Goal: Check status

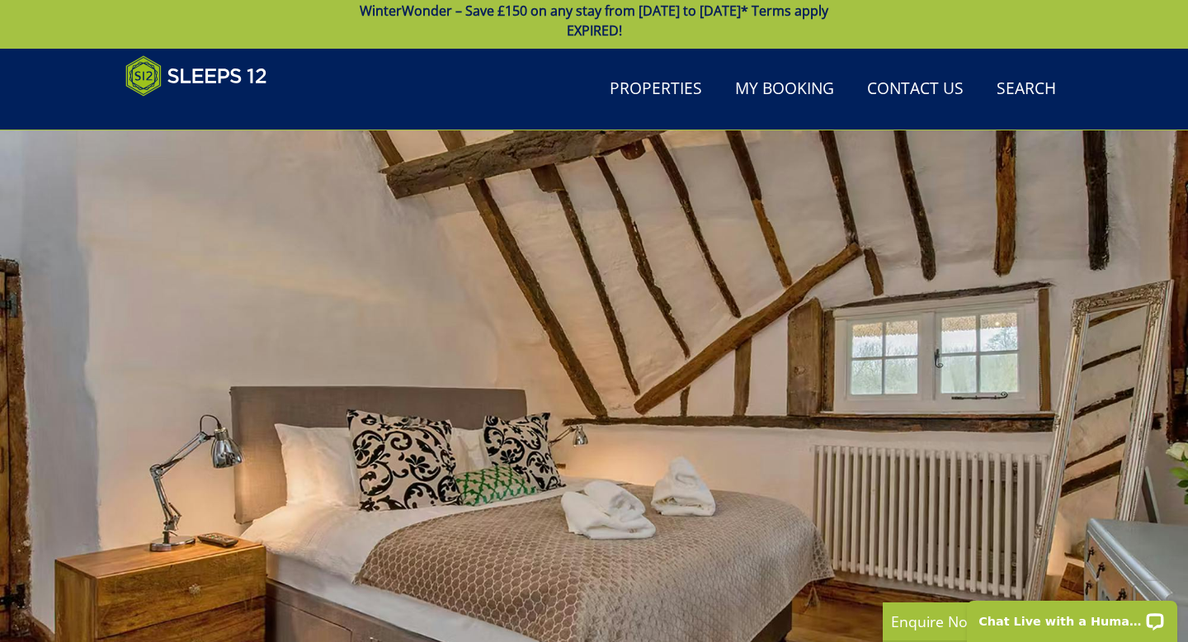
scroll to position [94, 0]
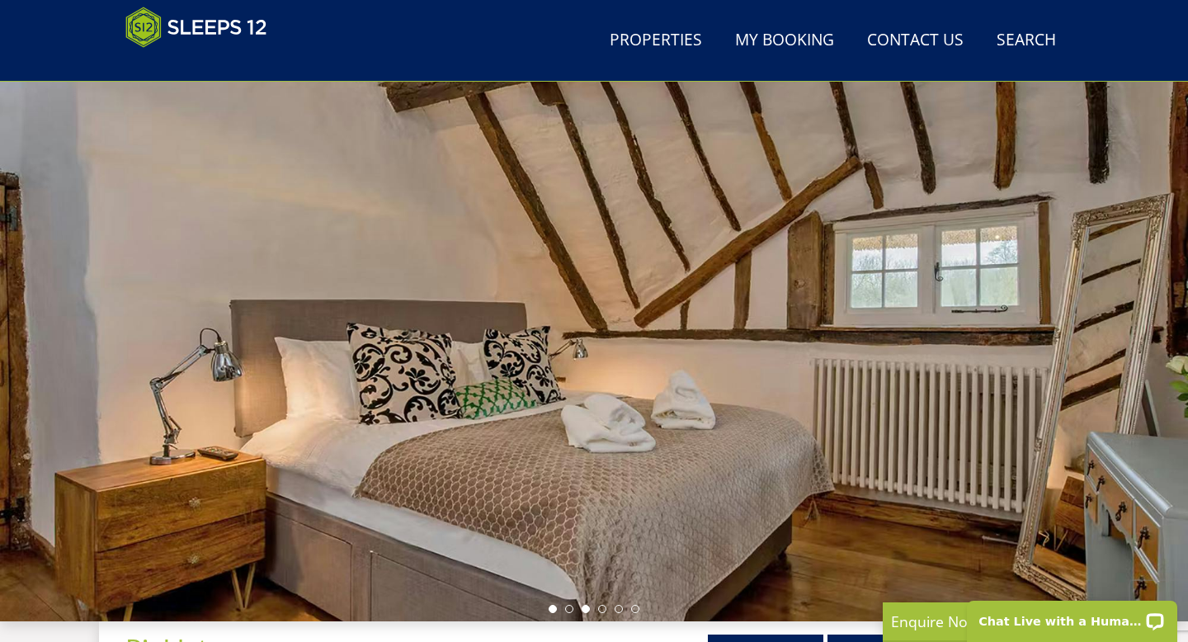
click at [553, 611] on li at bounding box center [553, 609] width 8 height 8
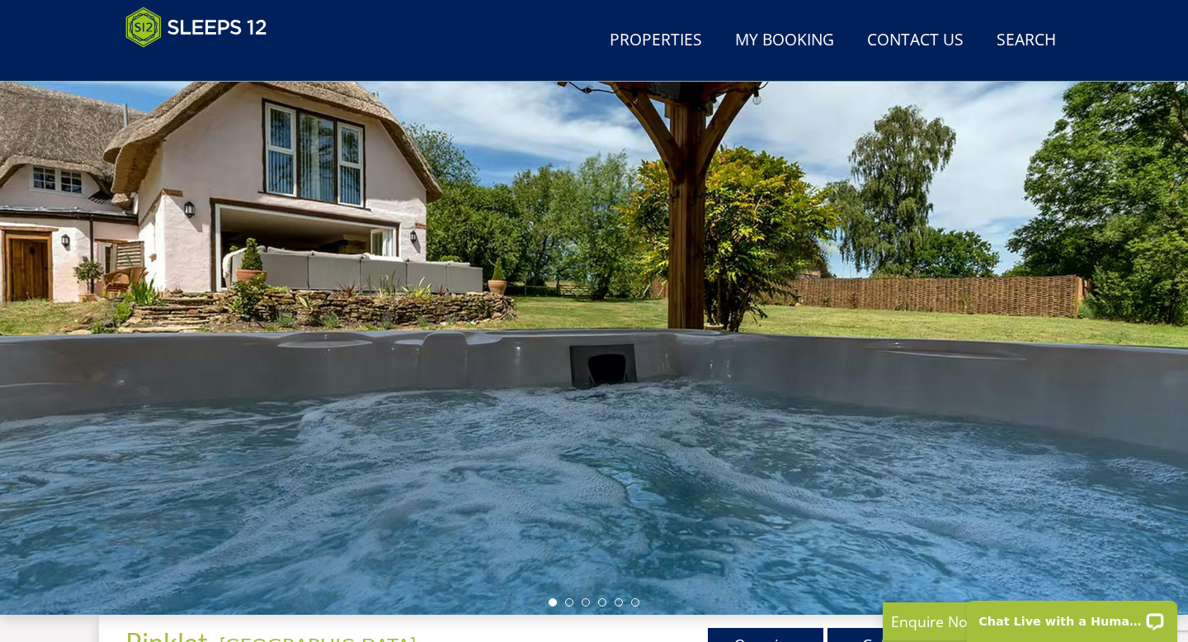
scroll to position [101, 0]
click at [569, 602] on li at bounding box center [569, 601] width 8 height 8
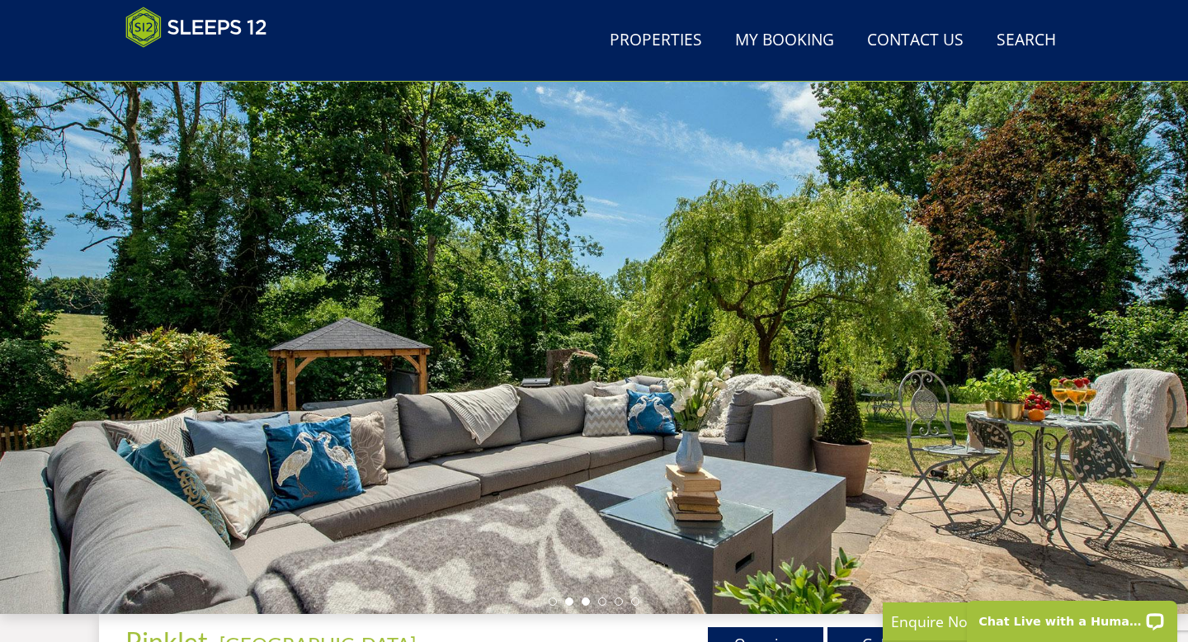
click at [589, 601] on li at bounding box center [586, 601] width 8 height 8
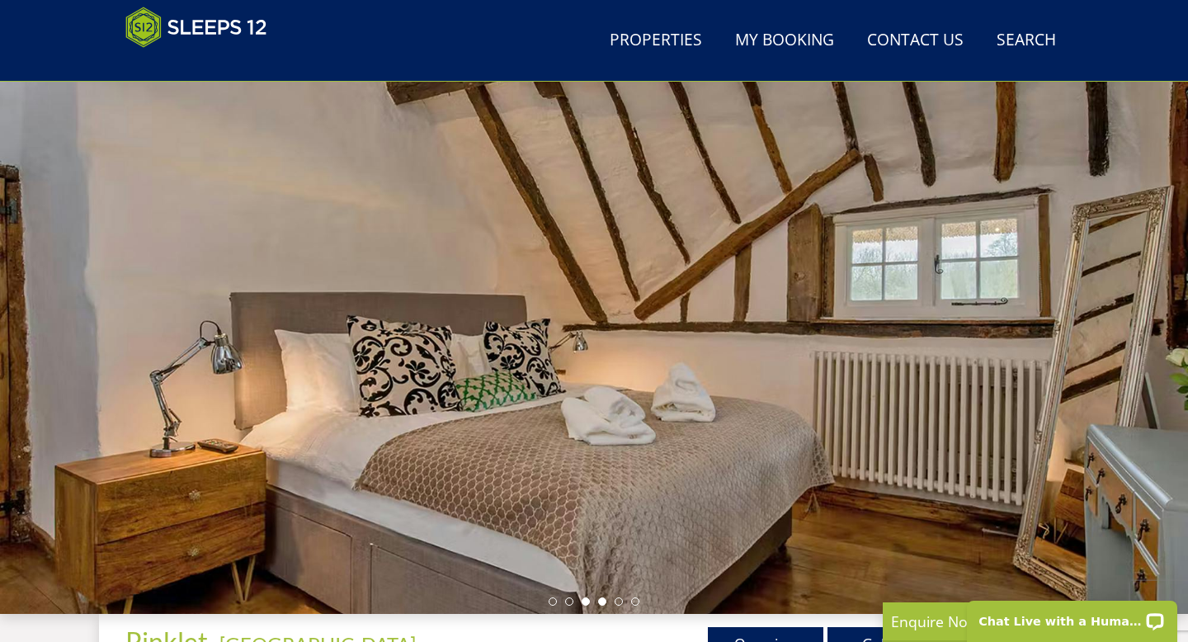
click at [605, 601] on li at bounding box center [602, 601] width 8 height 8
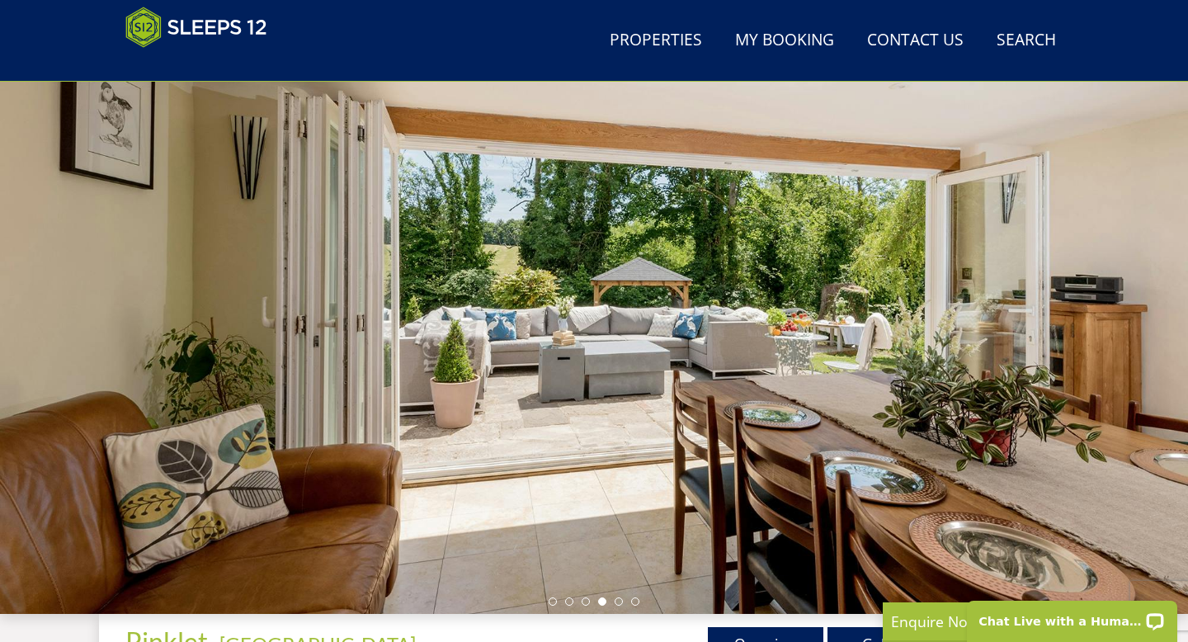
click at [622, 604] on ul at bounding box center [594, 601] width 91 height 8
click at [620, 603] on li at bounding box center [619, 601] width 8 height 8
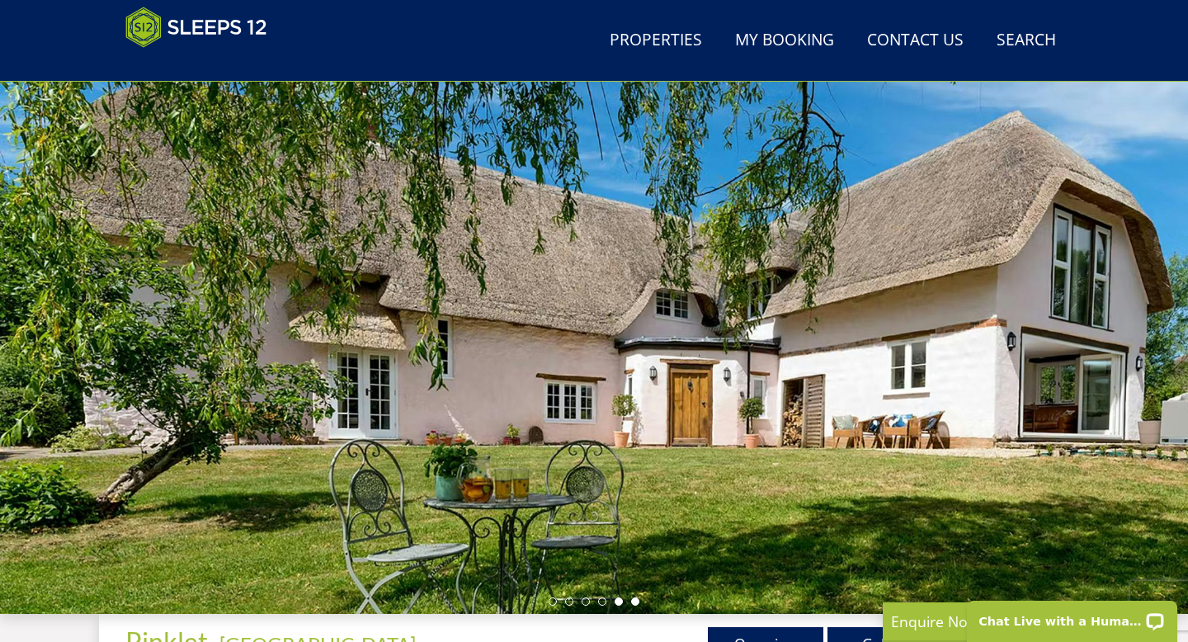
click at [636, 603] on li at bounding box center [635, 601] width 8 height 8
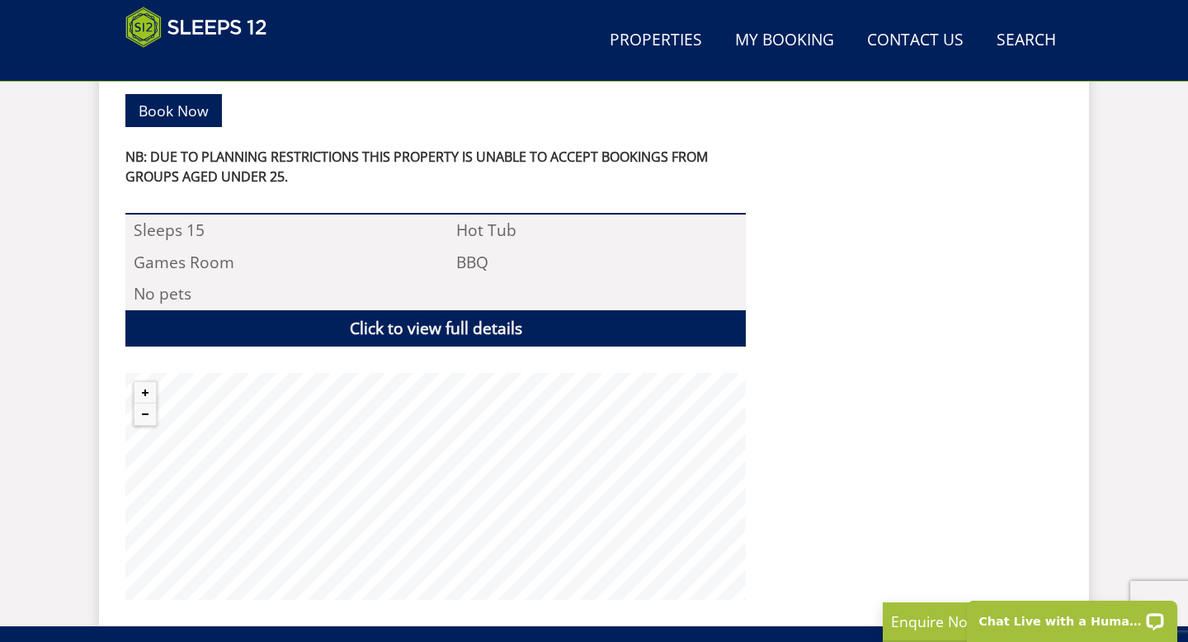
scroll to position [0, 0]
